Goal: Task Accomplishment & Management: Use online tool/utility

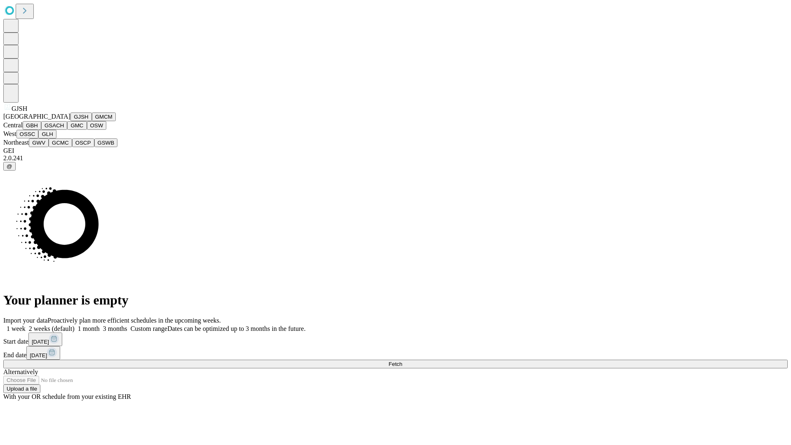
click at [70, 121] on button "GJSH" at bounding box center [80, 116] width 21 height 9
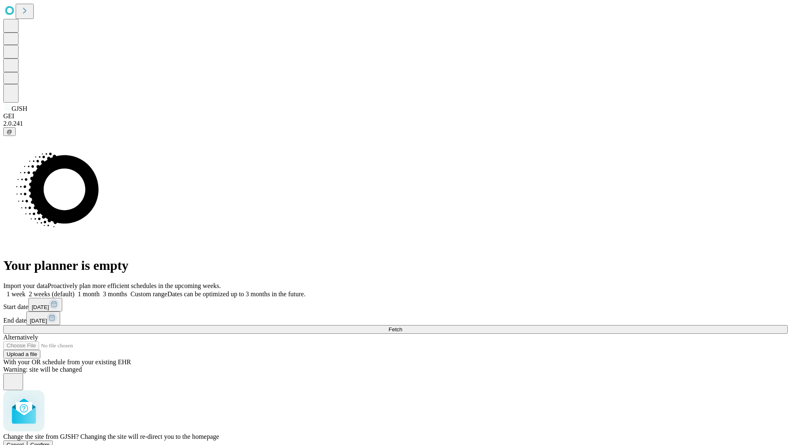
click at [50, 442] on span "Confirm" at bounding box center [39, 445] width 19 height 6
click at [75, 290] on label "2 weeks (default)" at bounding box center [50, 293] width 49 height 7
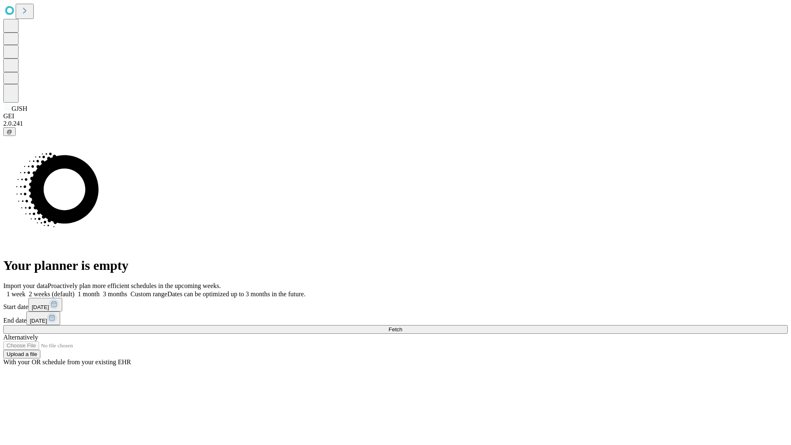
click at [402, 326] on span "Fetch" at bounding box center [396, 329] width 14 height 6
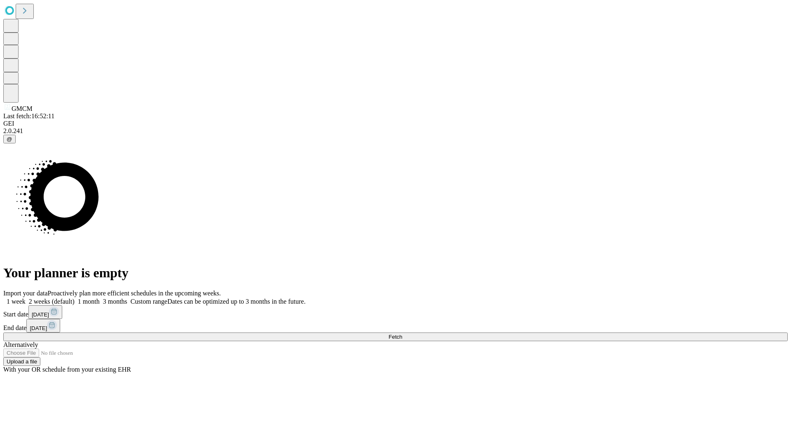
click at [75, 298] on label "2 weeks (default)" at bounding box center [50, 301] width 49 height 7
click at [402, 334] on span "Fetch" at bounding box center [396, 337] width 14 height 6
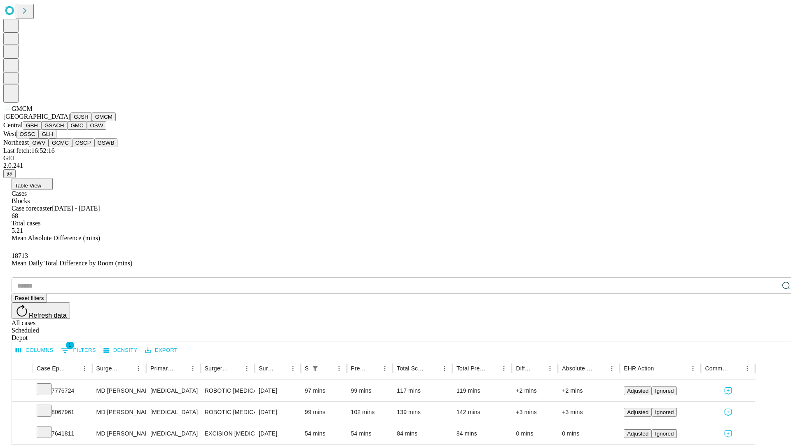
click at [41, 130] on button "GBH" at bounding box center [32, 125] width 19 height 9
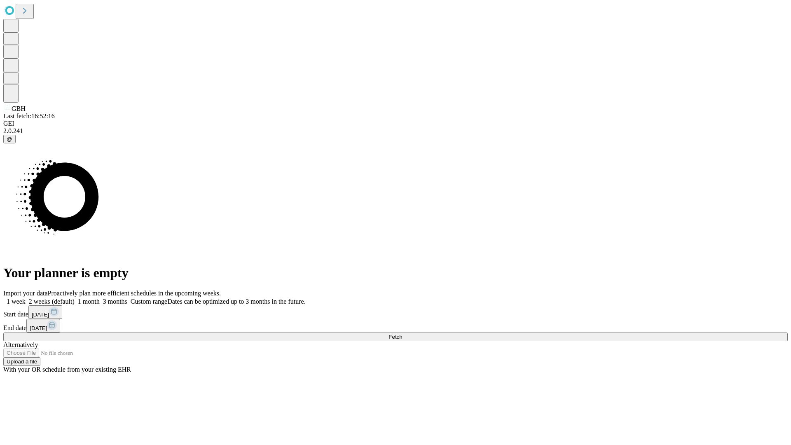
click at [75, 298] on label "2 weeks (default)" at bounding box center [50, 301] width 49 height 7
click at [402, 334] on span "Fetch" at bounding box center [396, 337] width 14 height 6
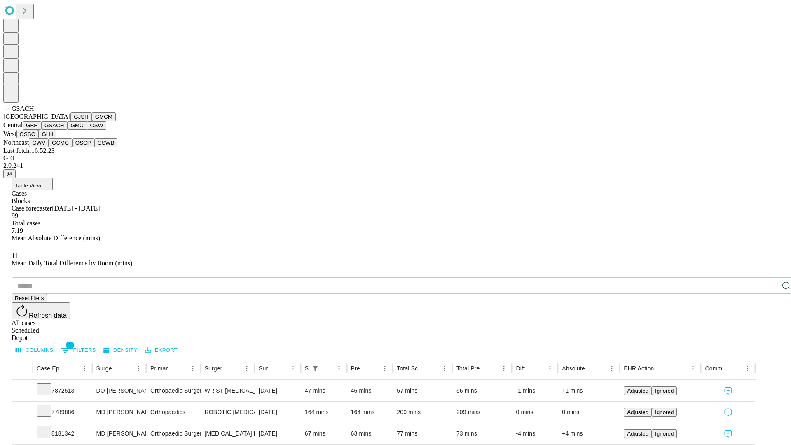
click at [67, 130] on button "GMC" at bounding box center [76, 125] width 19 height 9
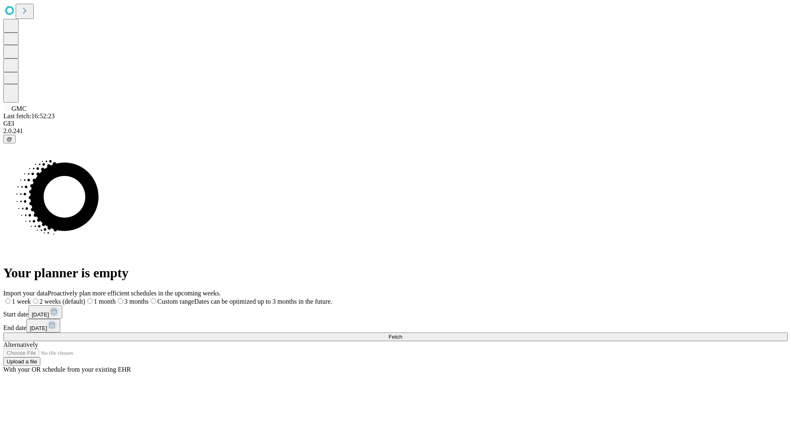
click at [85, 298] on label "2 weeks (default)" at bounding box center [58, 301] width 54 height 7
click at [402, 334] on span "Fetch" at bounding box center [396, 337] width 14 height 6
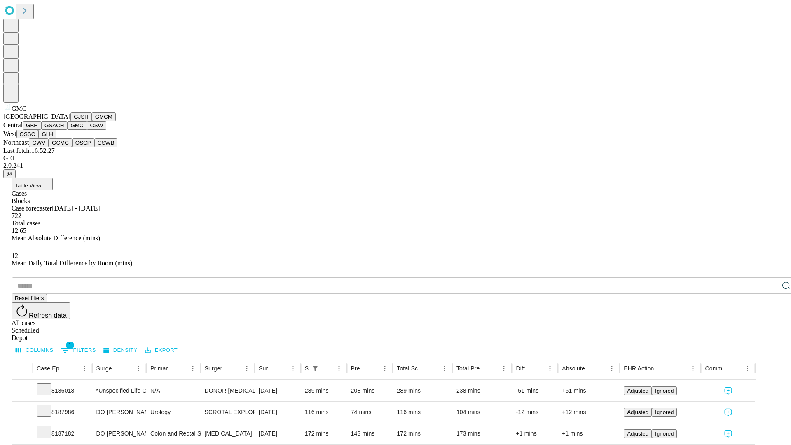
click at [87, 130] on button "OSW" at bounding box center [97, 125] width 20 height 9
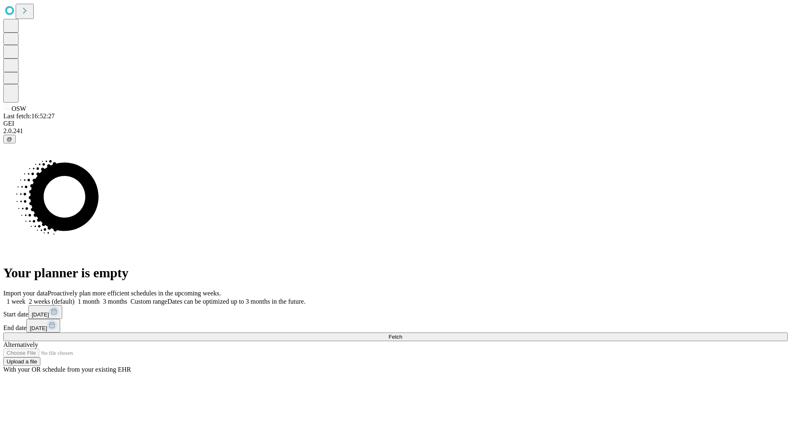
click at [75, 298] on label "2 weeks (default)" at bounding box center [50, 301] width 49 height 7
click at [402, 334] on span "Fetch" at bounding box center [396, 337] width 14 height 6
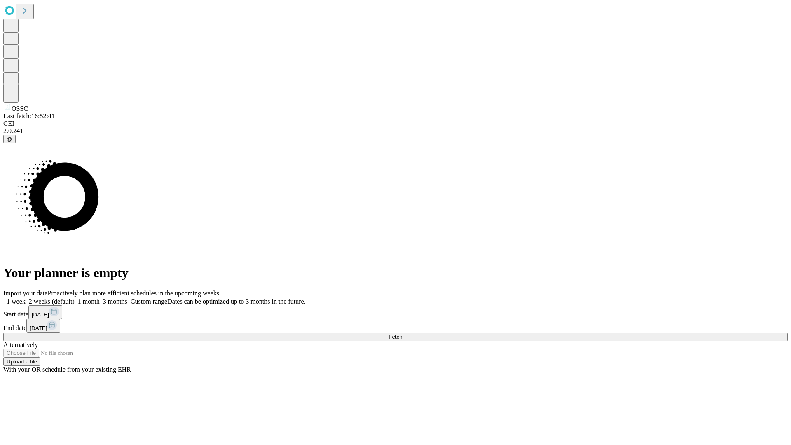
click at [75, 298] on label "2 weeks (default)" at bounding box center [50, 301] width 49 height 7
click at [402, 334] on span "Fetch" at bounding box center [396, 337] width 14 height 6
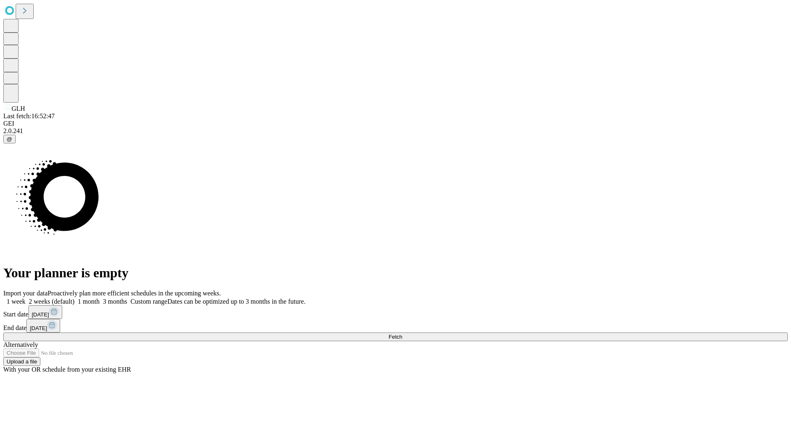
click at [75, 298] on label "2 weeks (default)" at bounding box center [50, 301] width 49 height 7
click at [402, 334] on span "Fetch" at bounding box center [396, 337] width 14 height 6
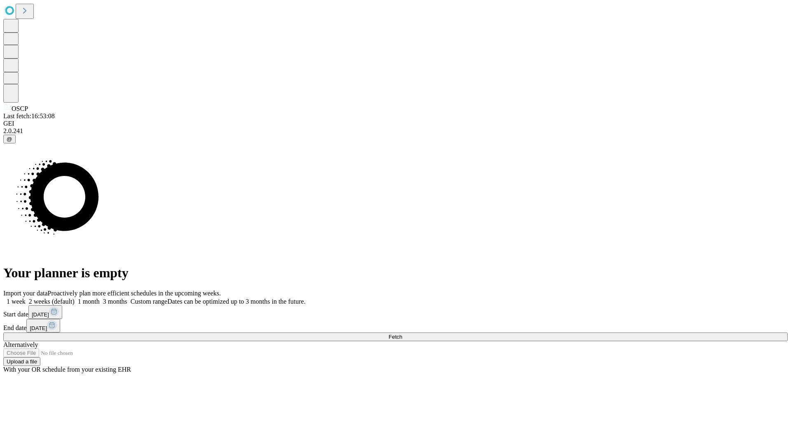
click at [75, 298] on label "2 weeks (default)" at bounding box center [50, 301] width 49 height 7
click at [402, 334] on span "Fetch" at bounding box center [396, 337] width 14 height 6
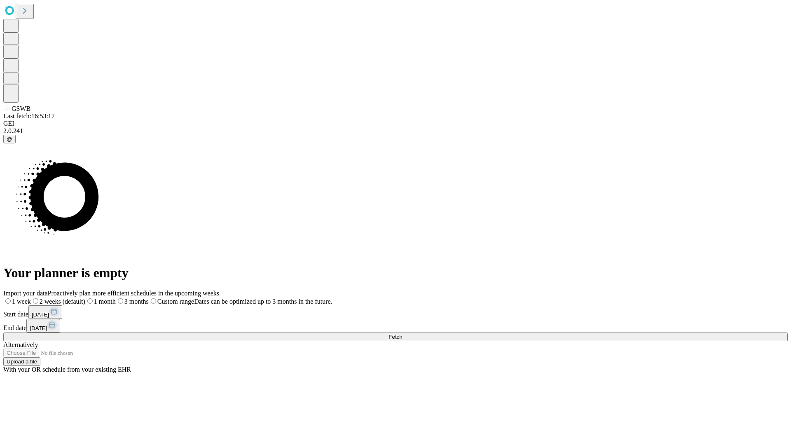
click at [85, 298] on label "2 weeks (default)" at bounding box center [58, 301] width 54 height 7
click at [402, 334] on span "Fetch" at bounding box center [396, 337] width 14 height 6
